Goal: Task Accomplishment & Management: Manage account settings

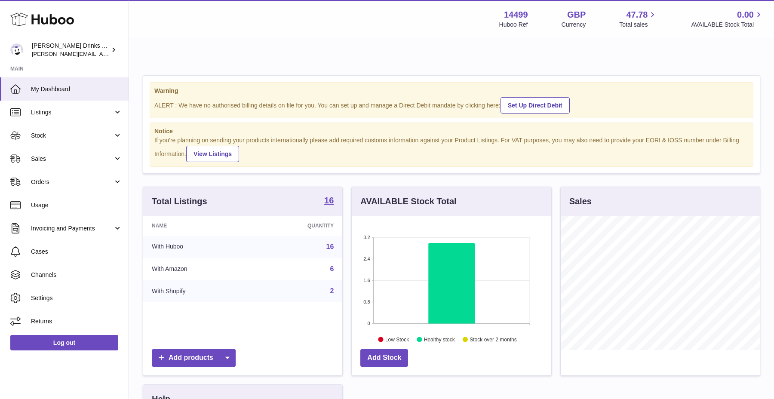
scroll to position [134, 199]
click at [67, 132] on span "Stock" at bounding box center [72, 136] width 82 height 8
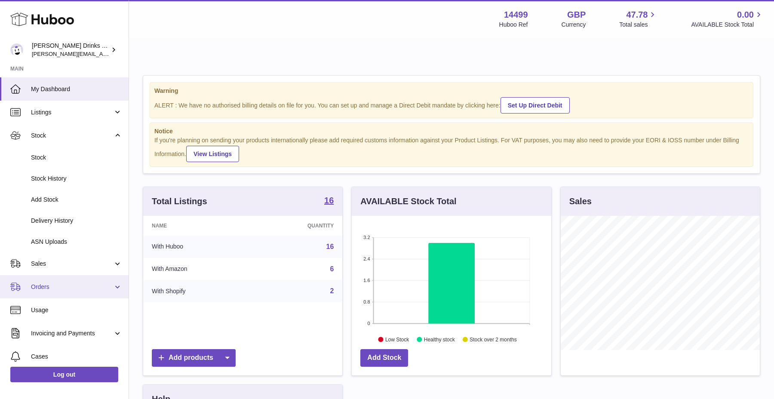
click at [63, 287] on span "Orders" at bounding box center [72, 287] width 82 height 8
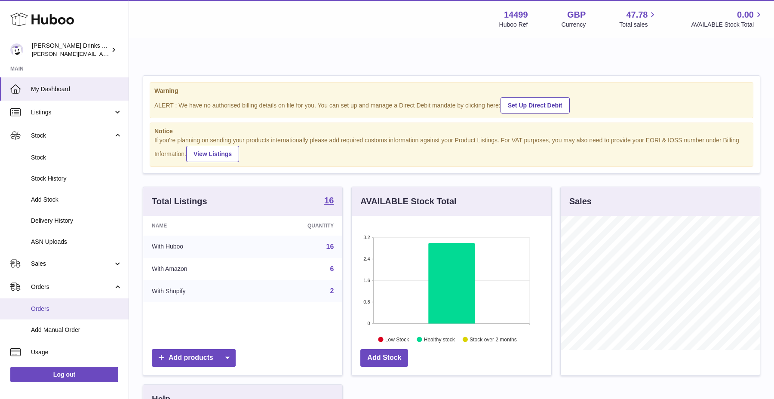
click at [62, 310] on span "Orders" at bounding box center [76, 309] width 91 height 8
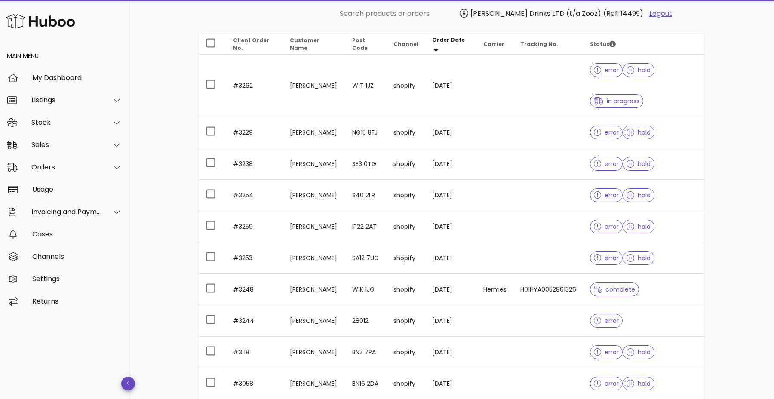
scroll to position [125, 0]
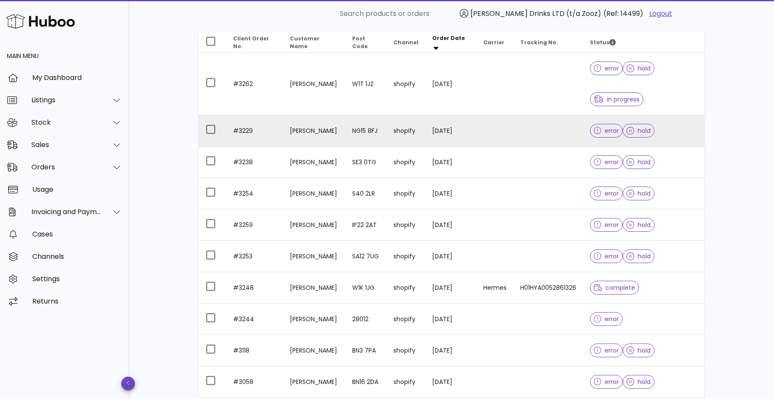
click at [316, 115] on td "[PERSON_NAME]" at bounding box center [314, 130] width 62 height 31
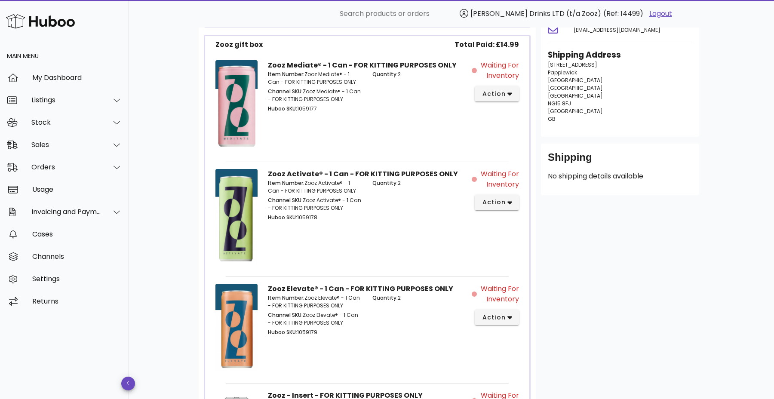
scroll to position [340, 0]
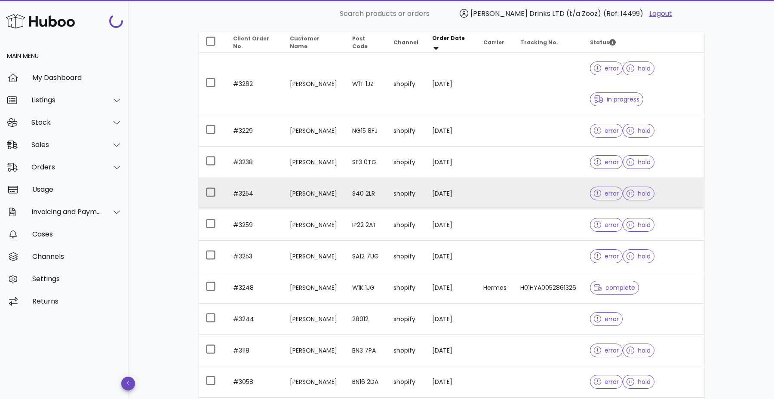
scroll to position [198, 0]
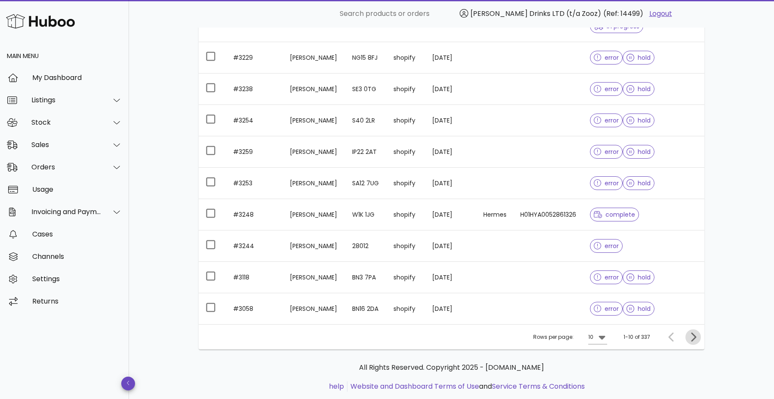
click at [696, 332] on icon "Next page" at bounding box center [693, 337] width 10 height 10
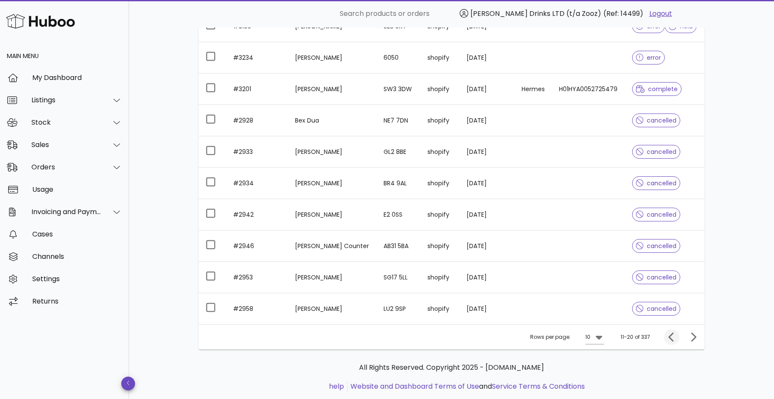
click at [674, 332] on icon "Previous page" at bounding box center [671, 337] width 10 height 10
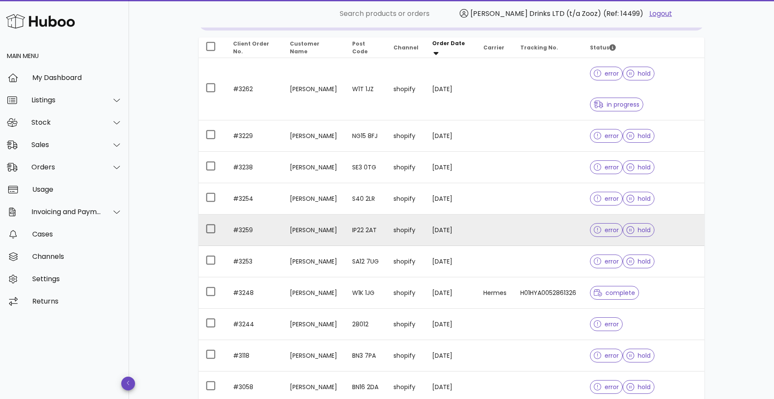
scroll to position [116, 0]
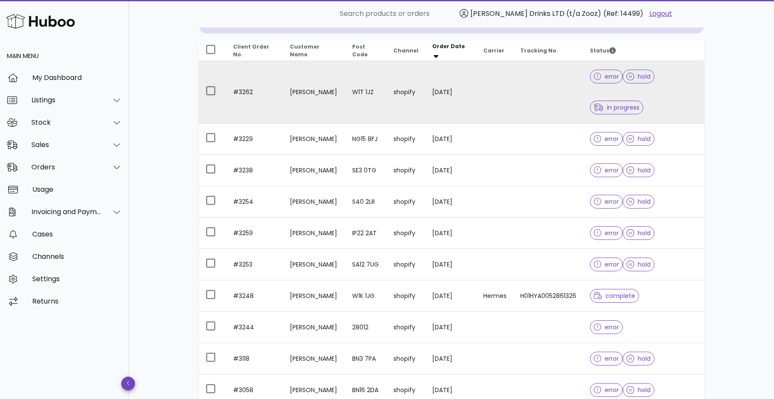
click at [477, 91] on td at bounding box center [494, 92] width 37 height 62
